Goal: Share content

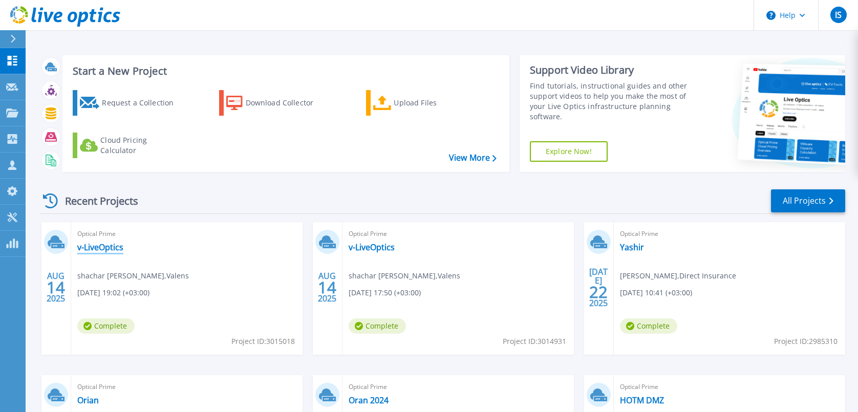
click at [103, 247] on link "v-LiveOptics" at bounding box center [100, 247] width 46 height 10
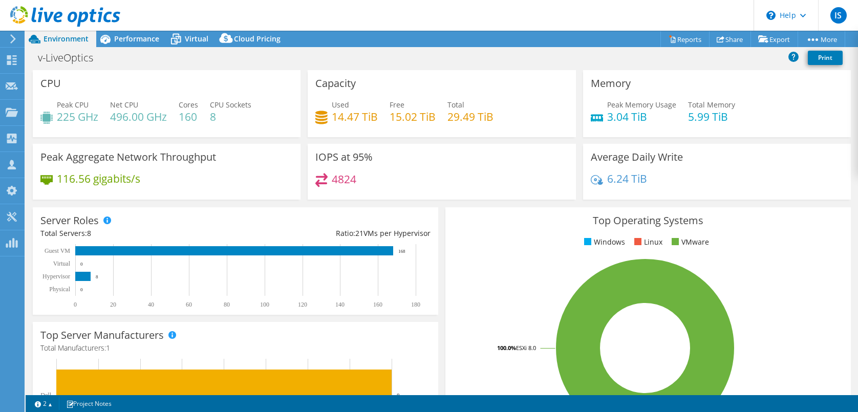
select select "USD"
click at [727, 38] on link "Share" at bounding box center [730, 39] width 42 height 16
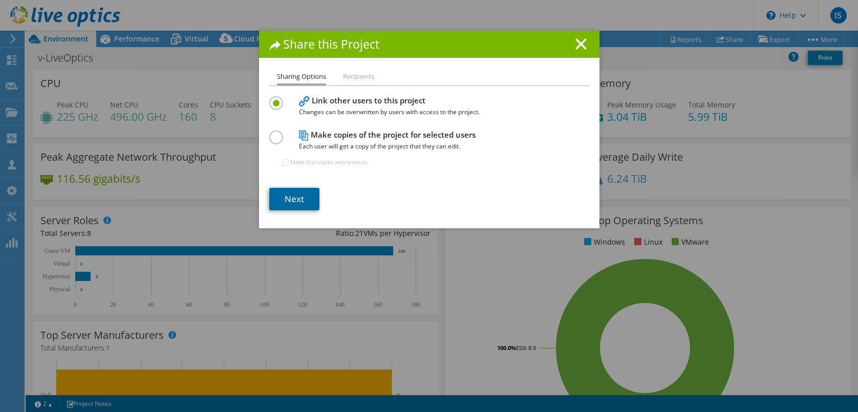
click at [289, 201] on link "Next" at bounding box center [294, 199] width 50 height 23
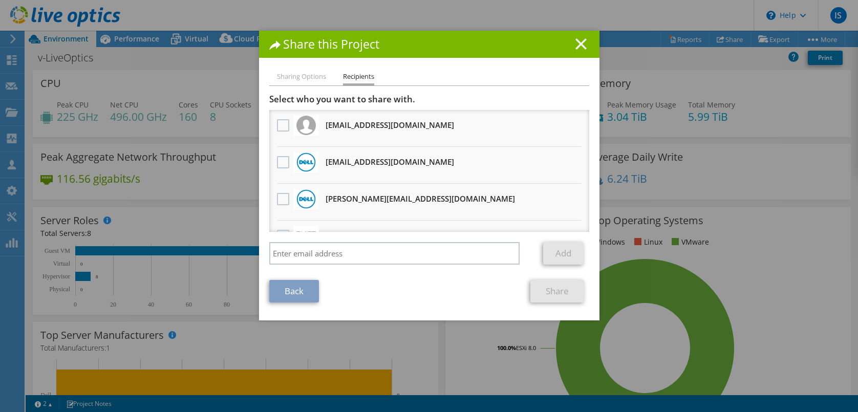
click at [575, 43] on icon at bounding box center [580, 43] width 11 height 11
